Goal: Transaction & Acquisition: Download file/media

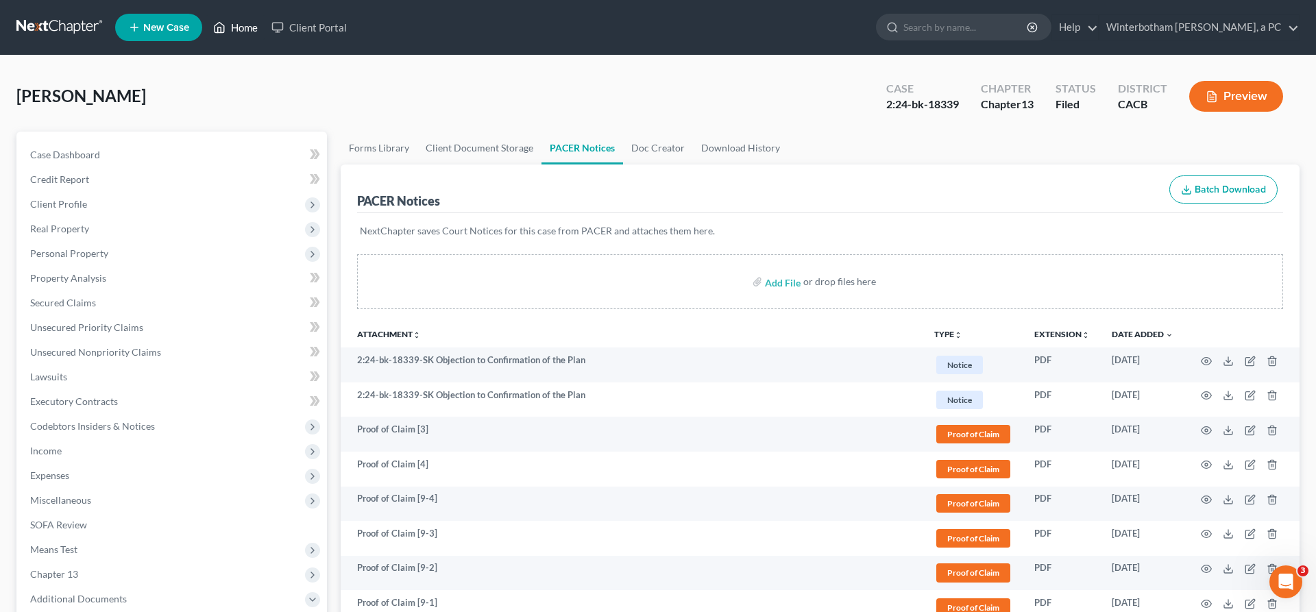
click at [206, 24] on link "Home" at bounding box center [235, 27] width 58 height 25
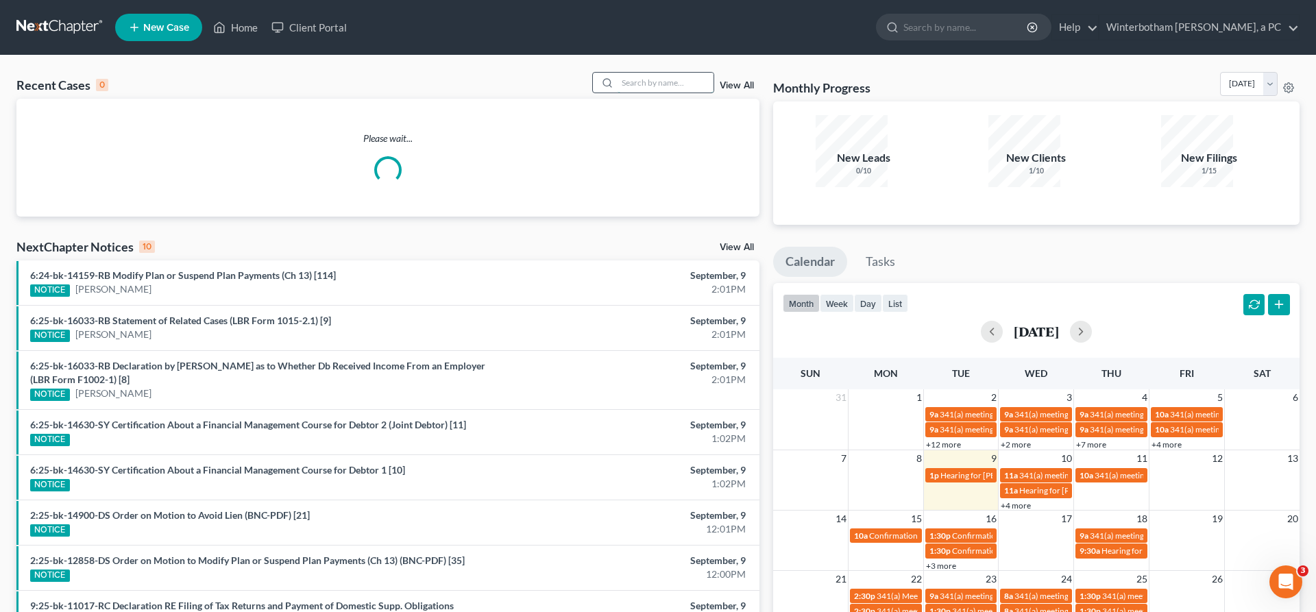
click at [661, 73] on input "search" at bounding box center [665, 83] width 96 height 20
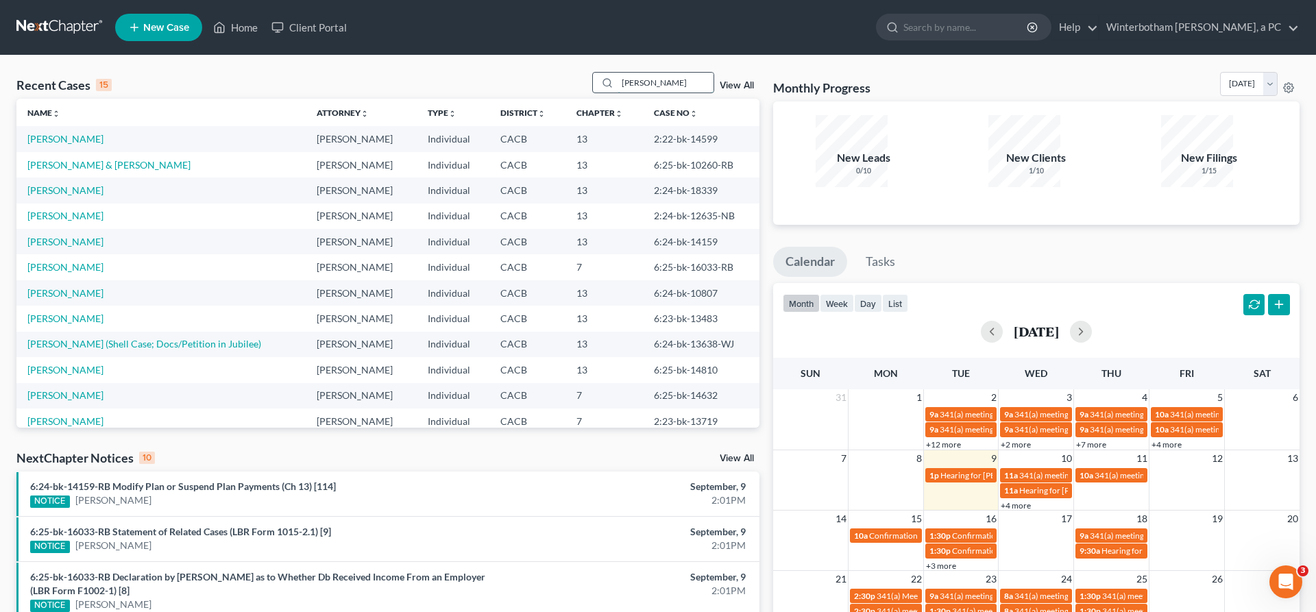
type input "[PERSON_NAME]"
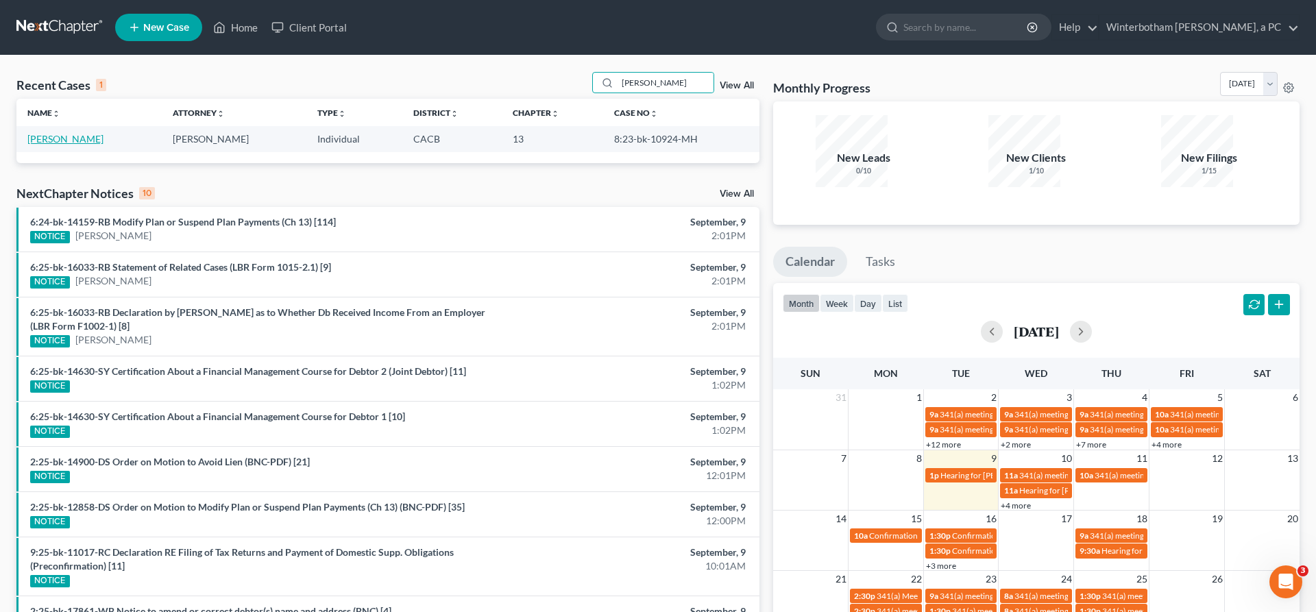
click at [62, 133] on link "[PERSON_NAME]" at bounding box center [65, 139] width 76 height 12
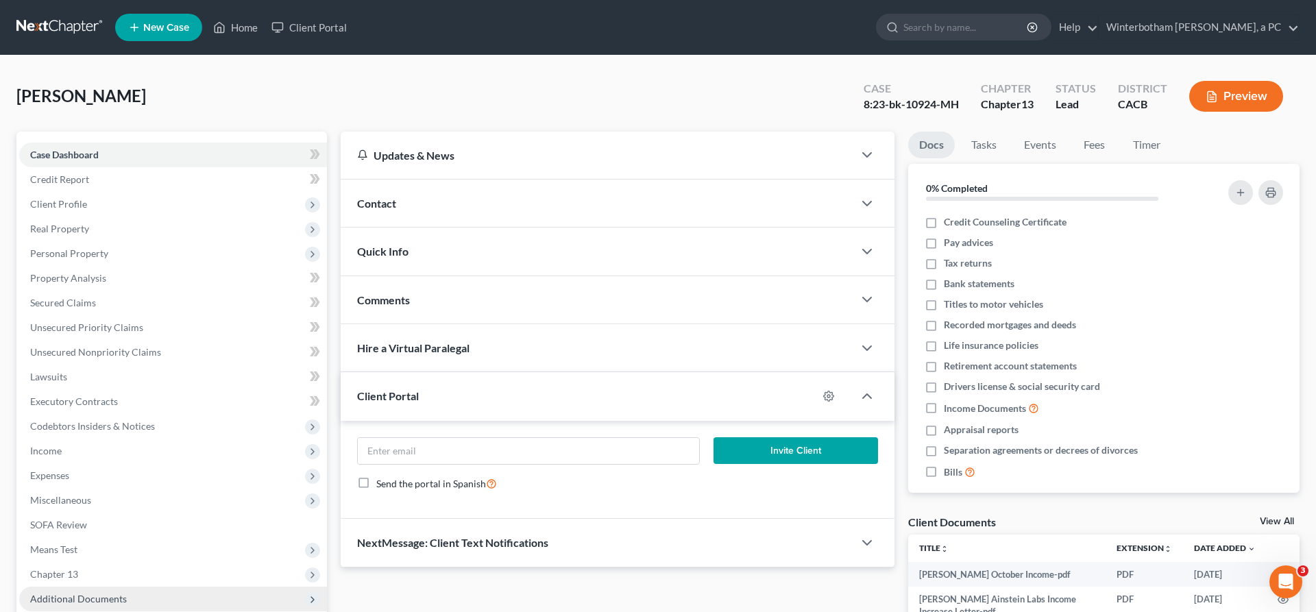
click at [107, 587] on span "Additional Documents" at bounding box center [173, 599] width 308 height 25
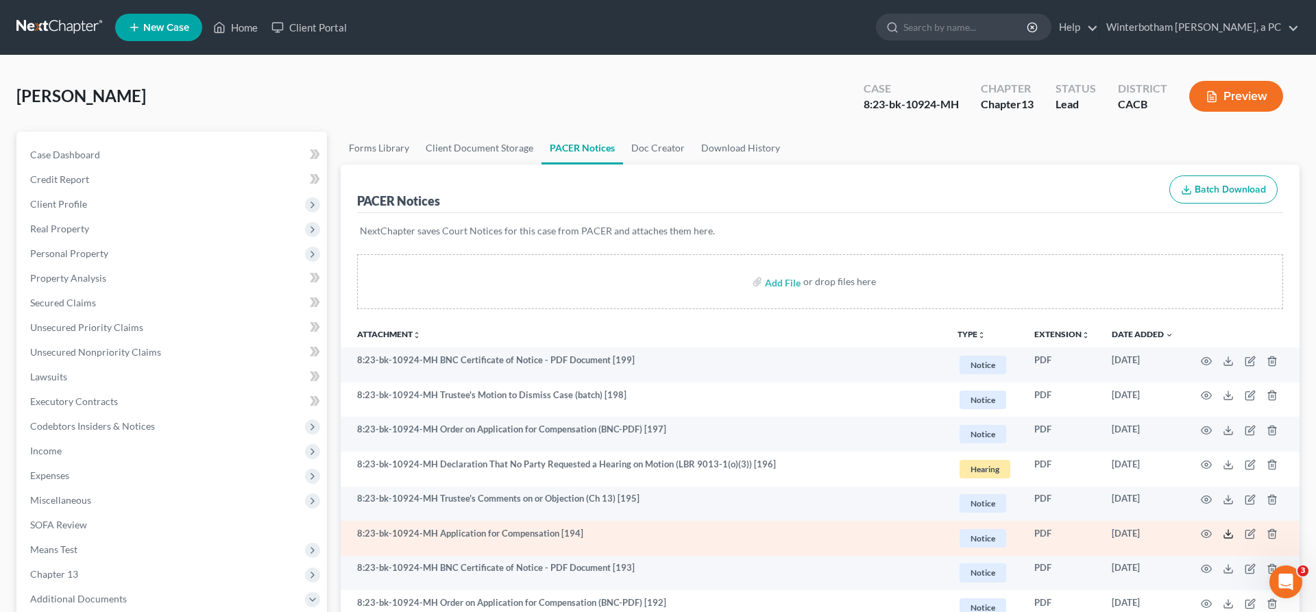
click at [1233, 528] on icon at bounding box center [1227, 533] width 11 height 11
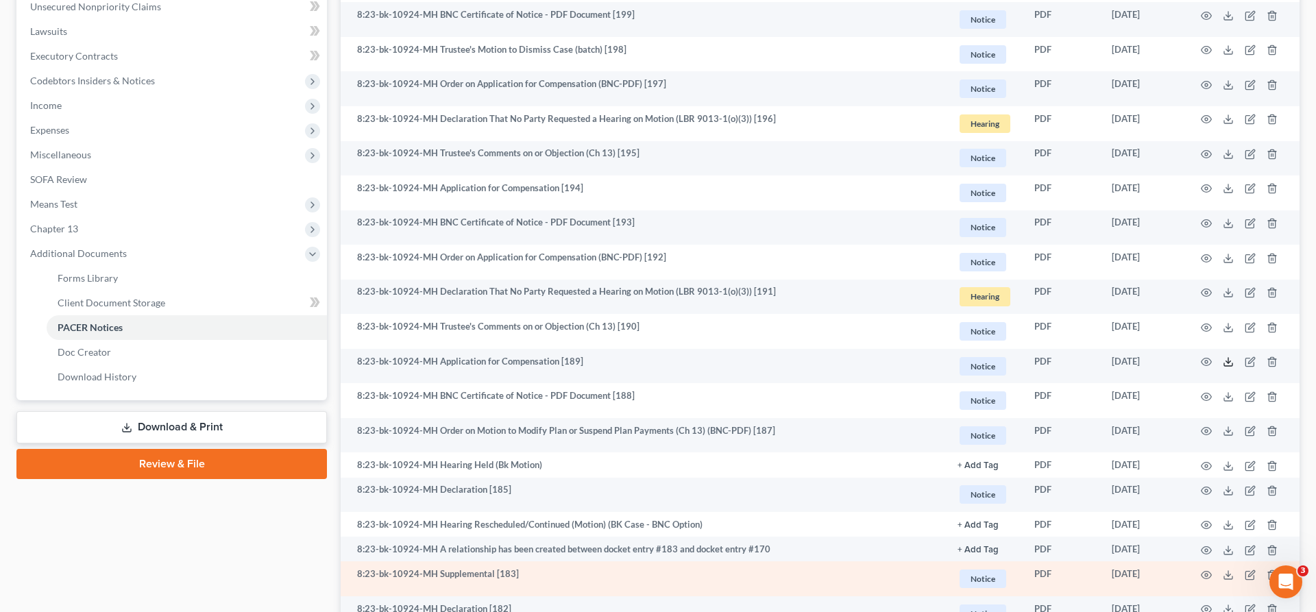
scroll to position [288, 0]
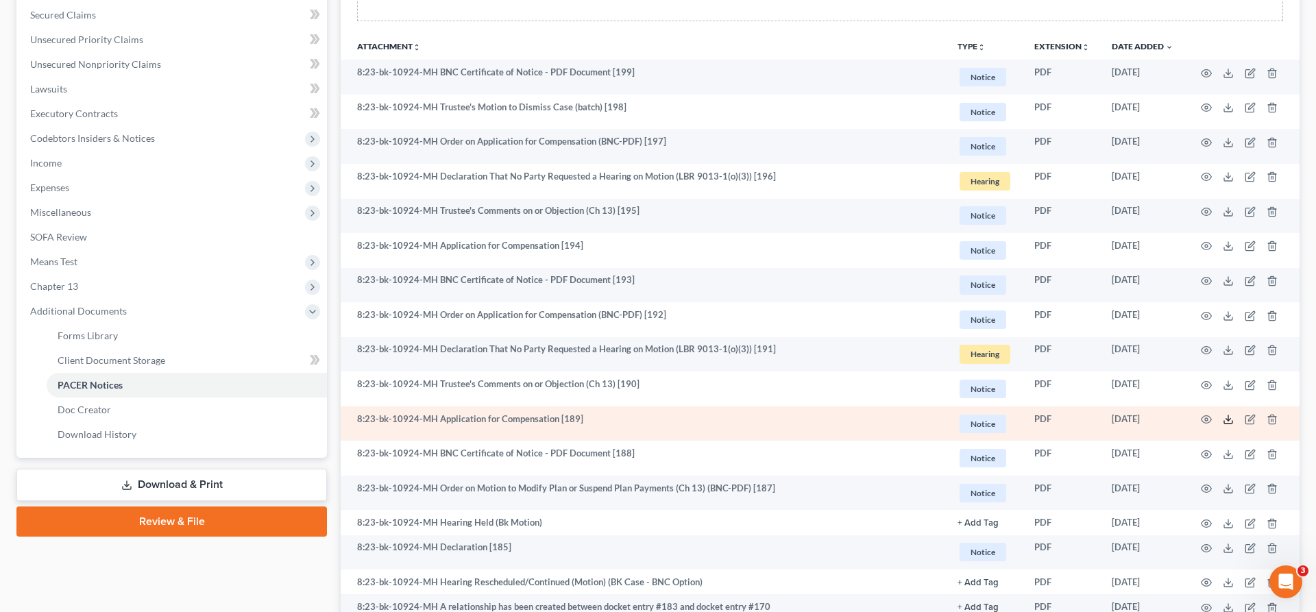
click at [1233, 414] on icon at bounding box center [1227, 419] width 11 height 11
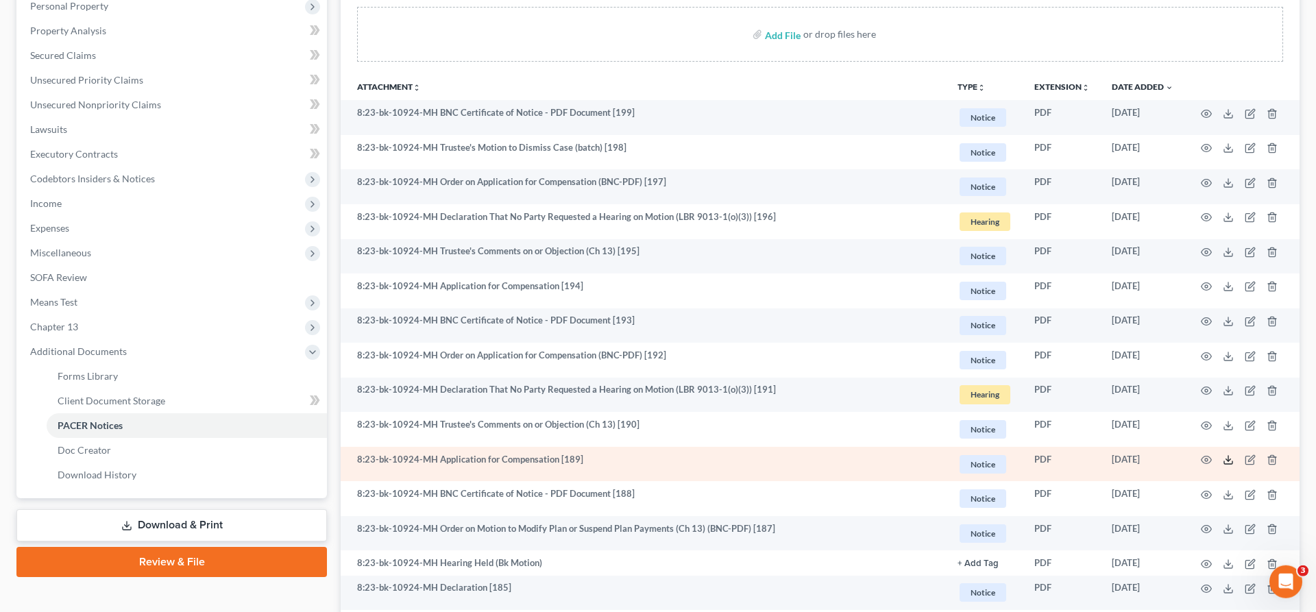
scroll to position [230, 0]
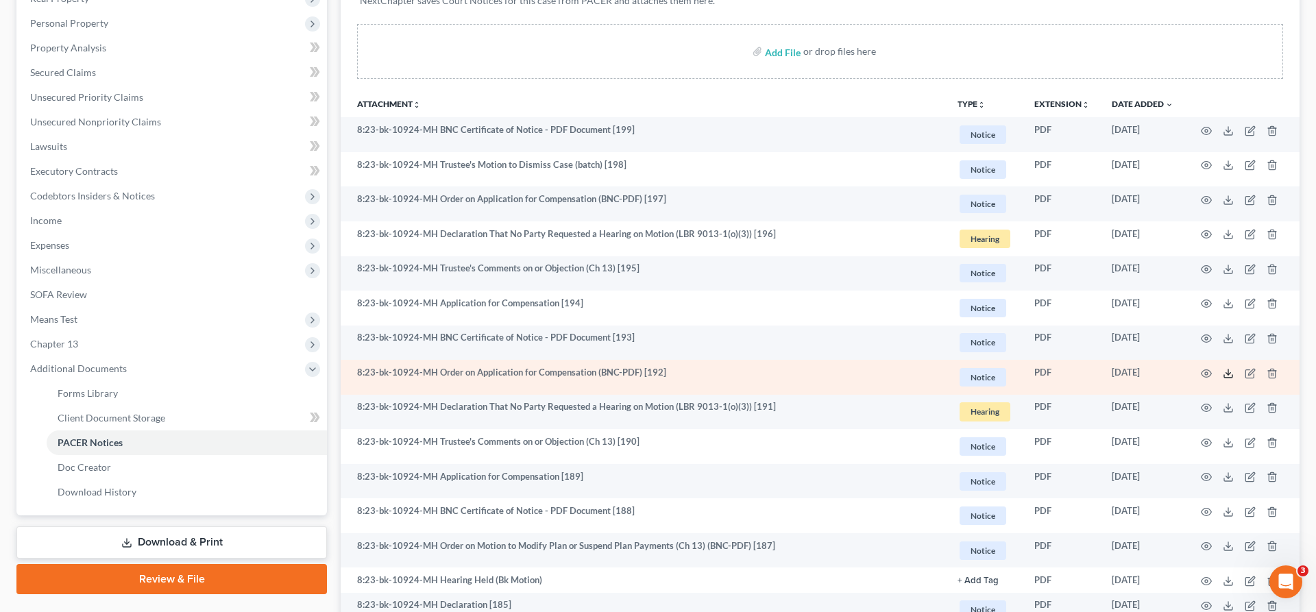
click at [1232, 375] on icon at bounding box center [1228, 376] width 8 height 3
